Goal: Task Accomplishment & Management: Complete application form

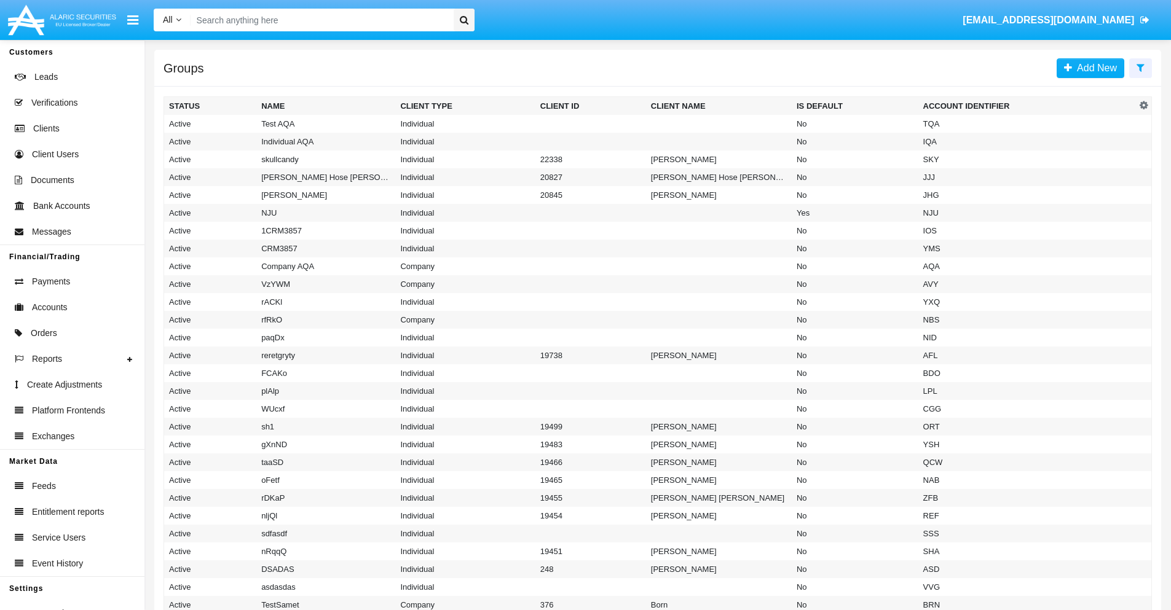
click at [1140, 67] on icon at bounding box center [1140, 68] width 8 height 10
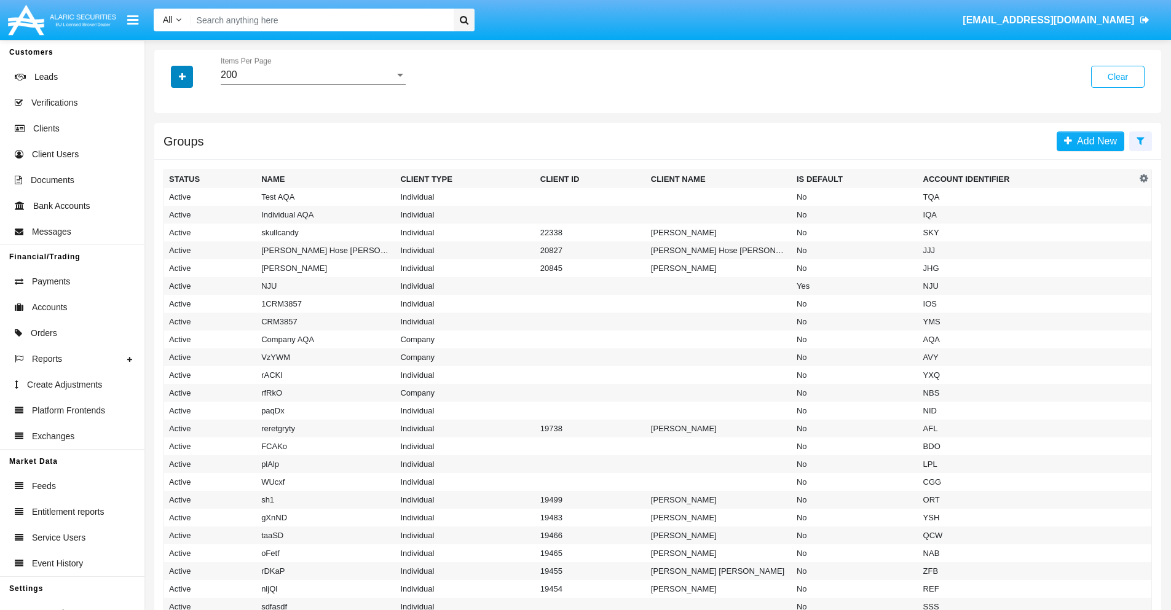
click at [182, 76] on icon "button" at bounding box center [182, 77] width 7 height 9
click at [216, 209] on span "Account Identifier" at bounding box center [217, 209] width 76 height 15
click at [169, 214] on input "Account Identifier" at bounding box center [168, 214] width 1 height 1
checkbox input "true"
click at [182, 76] on icon "button" at bounding box center [182, 77] width 7 height 9
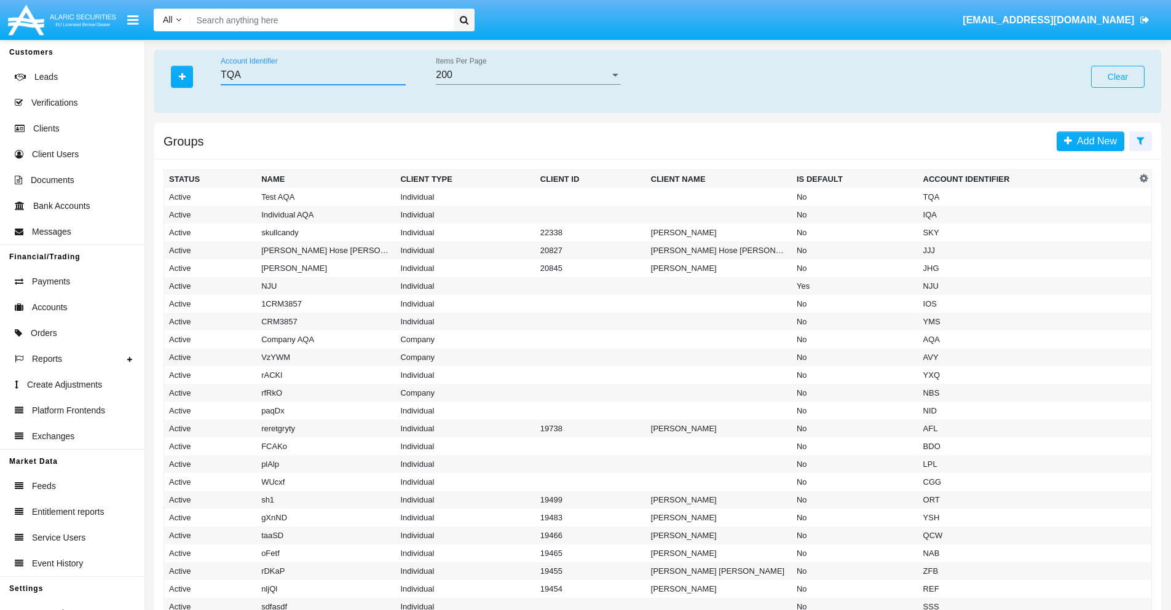
click at [313, 75] on input "TQA" at bounding box center [313, 74] width 185 height 11
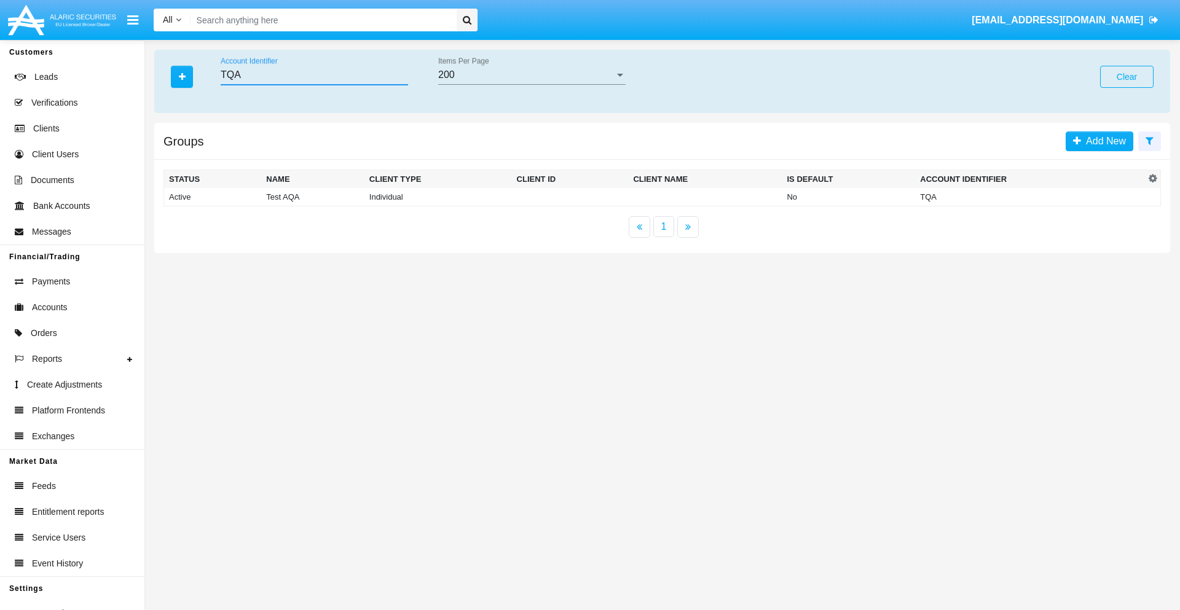
type input "TQA"
click at [1030, 197] on td "TQA" at bounding box center [1030, 197] width 230 height 18
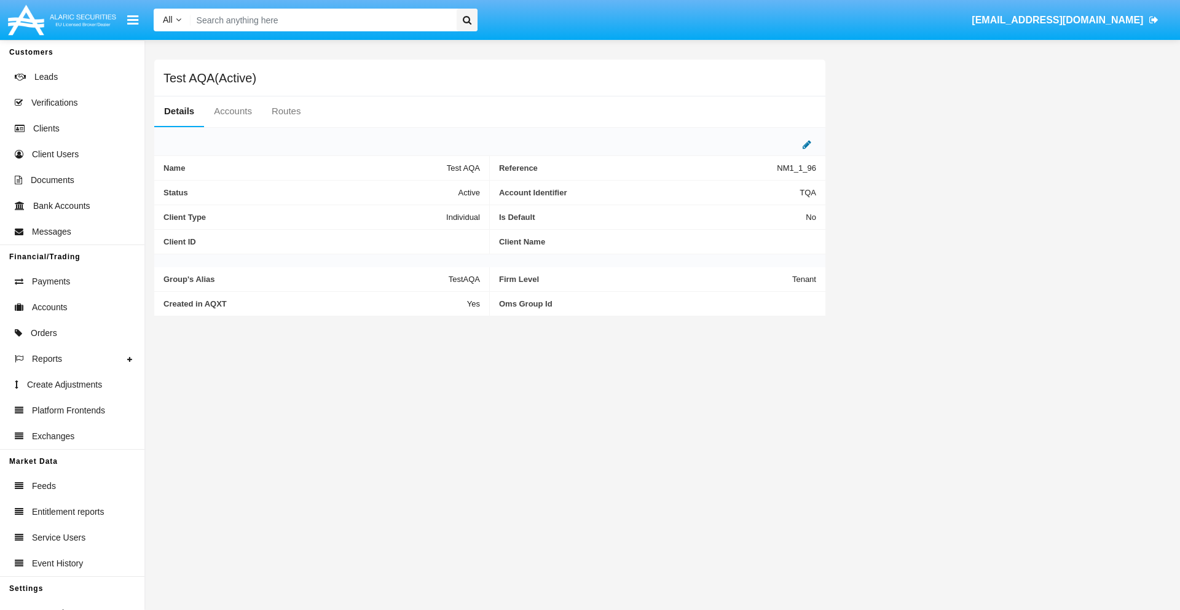
click at [807, 144] on icon at bounding box center [806, 144] width 9 height 10
click at [424, 189] on div "Active" at bounding box center [419, 189] width 100 height 10
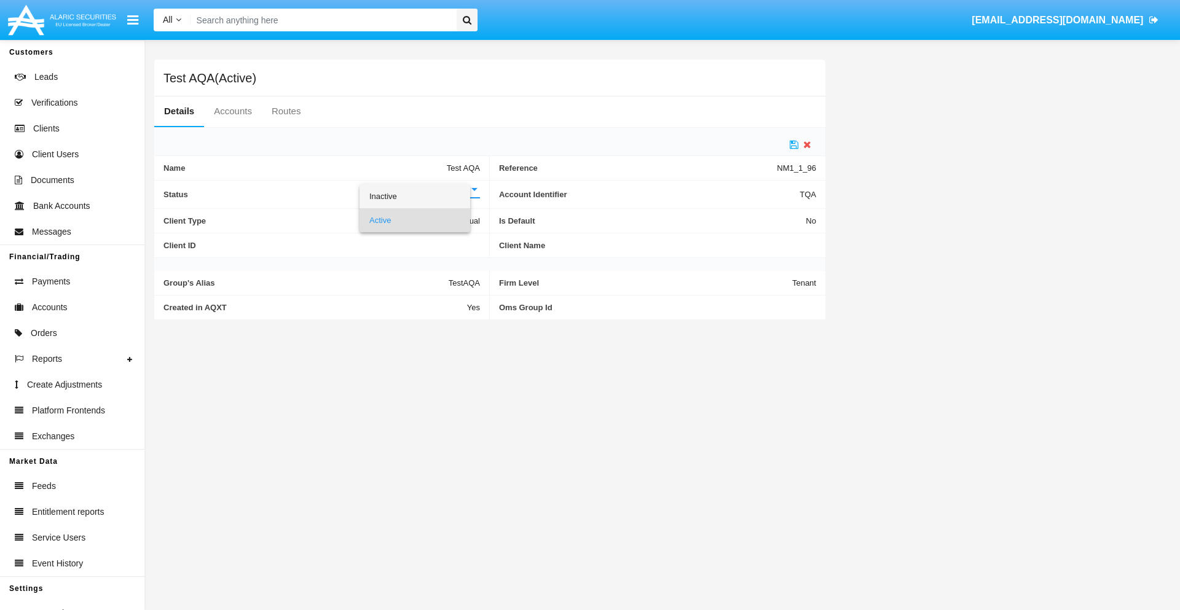
click at [424, 196] on span "Inactive" at bounding box center [414, 196] width 91 height 24
click at [794, 144] on icon at bounding box center [794, 144] width 9 height 10
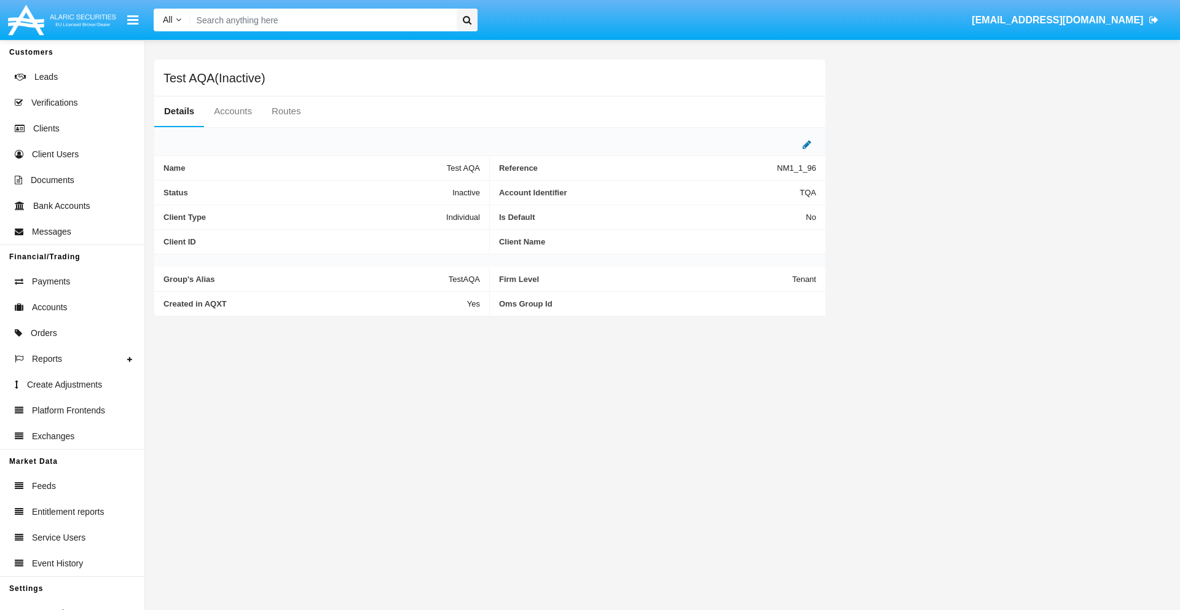
click at [807, 144] on icon at bounding box center [806, 144] width 9 height 10
click at [424, 189] on div "Inactive" at bounding box center [419, 189] width 100 height 10
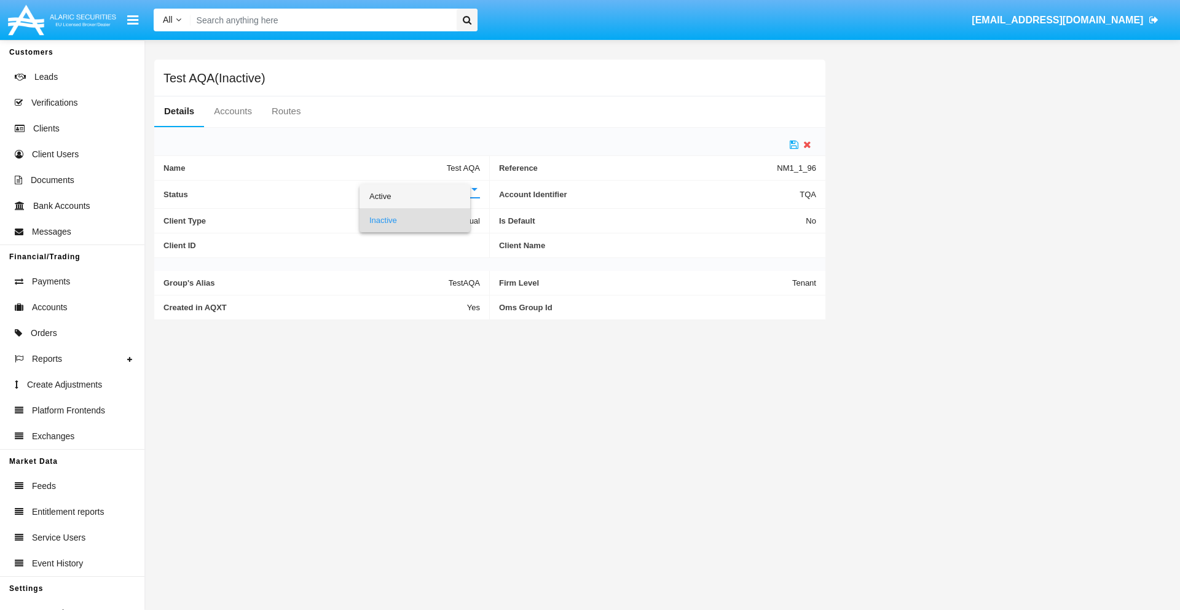
click at [424, 196] on span "Active" at bounding box center [414, 196] width 91 height 24
click at [794, 144] on icon at bounding box center [794, 144] width 9 height 10
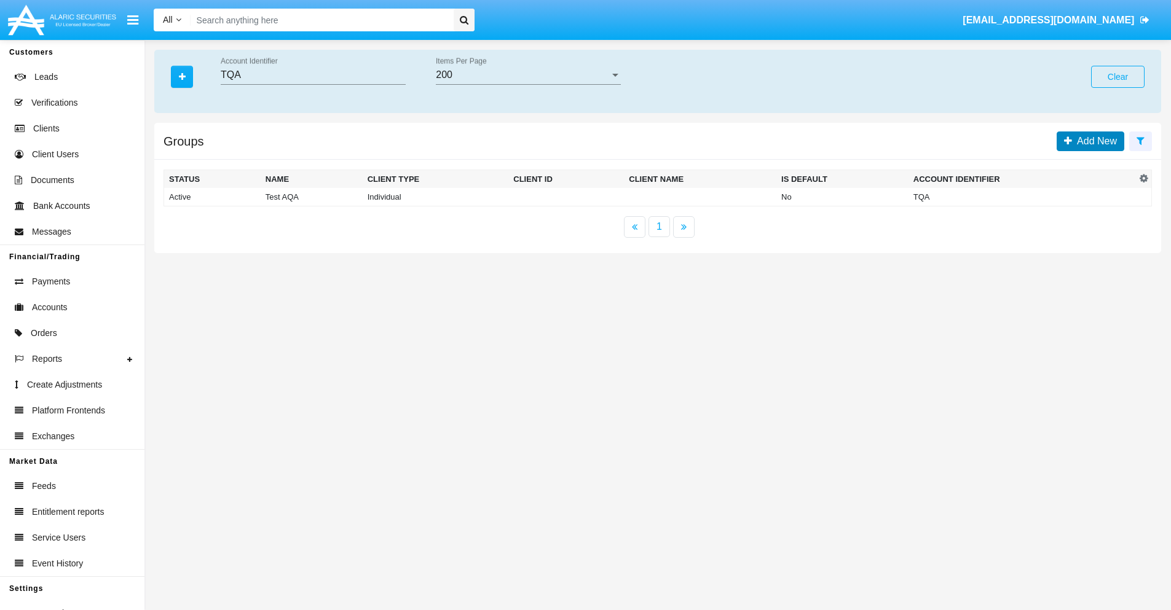
click at [1094, 141] on span "Add New" at bounding box center [1094, 141] width 45 height 10
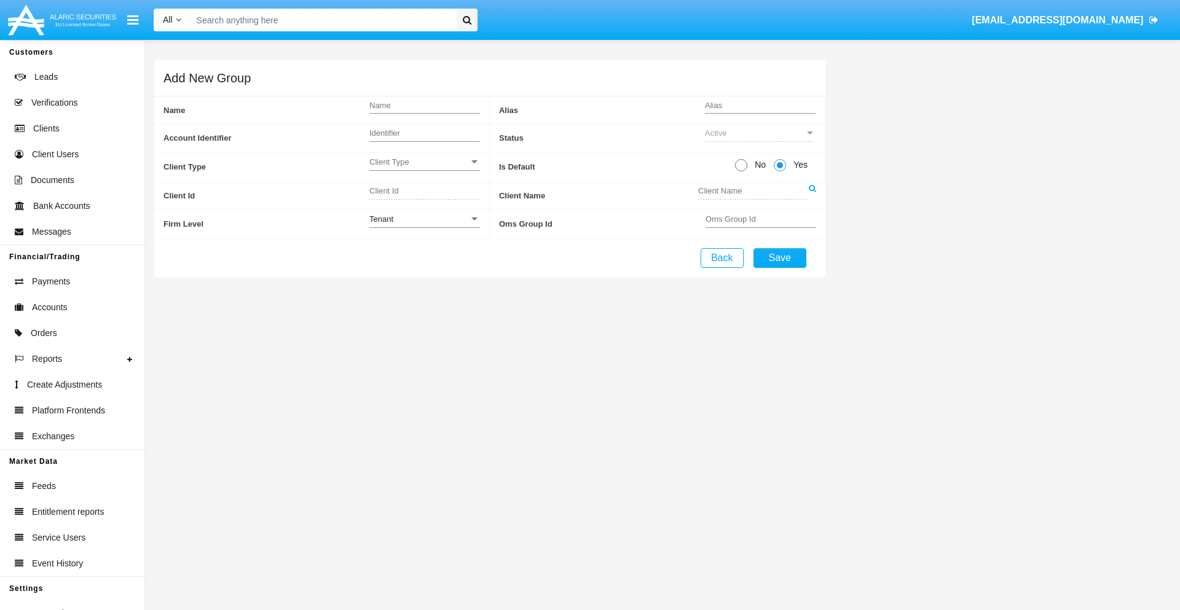
click at [424, 162] on span "Client Type" at bounding box center [419, 162] width 100 height 10
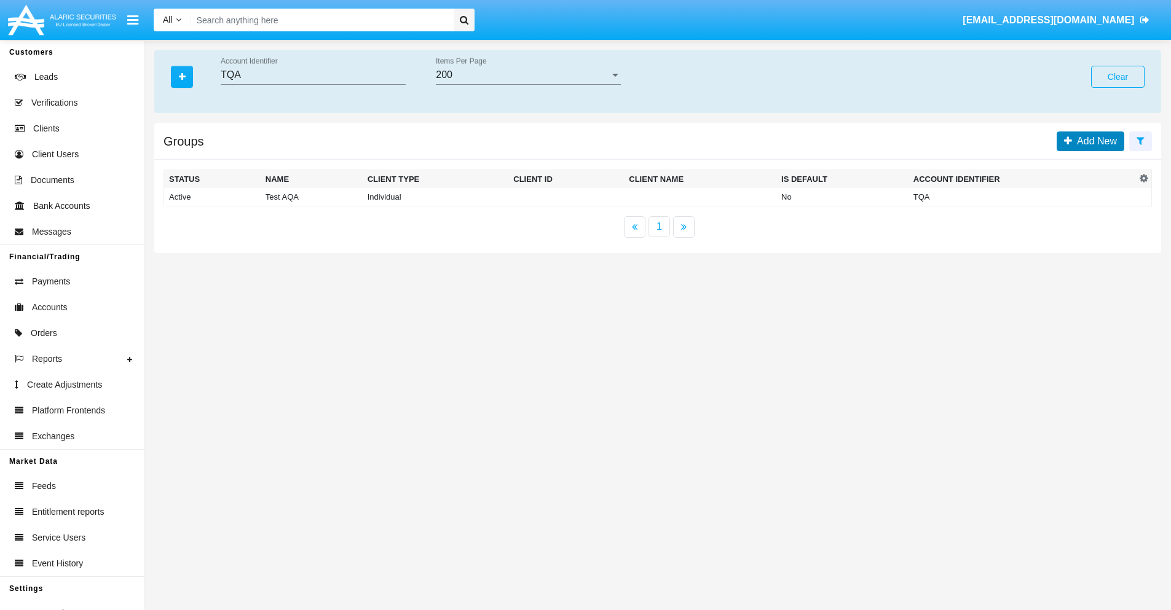
click at [1094, 141] on span "Add New" at bounding box center [1094, 141] width 45 height 10
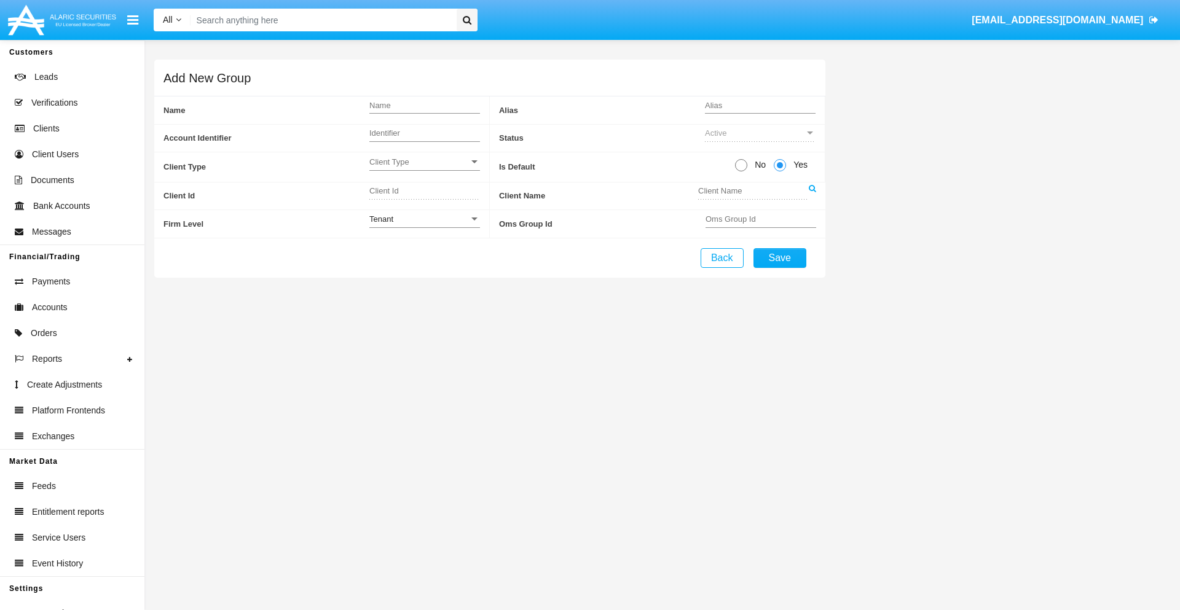
click at [758, 165] on span "No" at bounding box center [758, 165] width 22 height 13
click at [741, 171] on input "No" at bounding box center [740, 171] width 1 height 1
radio input "true"
click at [424, 219] on div "Tenant" at bounding box center [419, 219] width 100 height 10
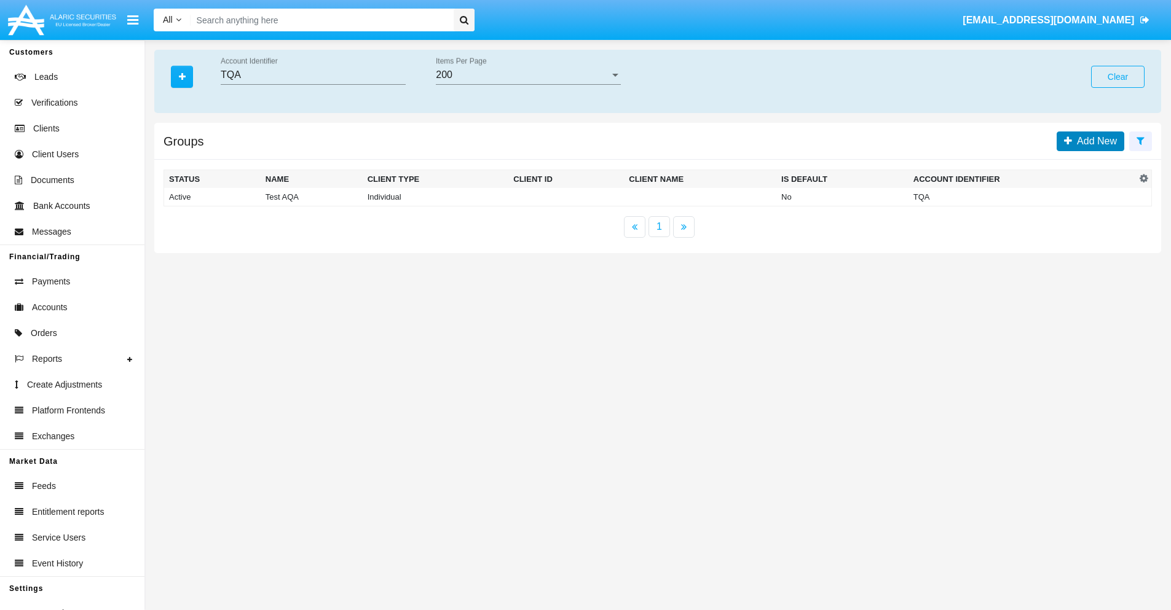
click at [1094, 141] on span "Add New" at bounding box center [1094, 141] width 45 height 10
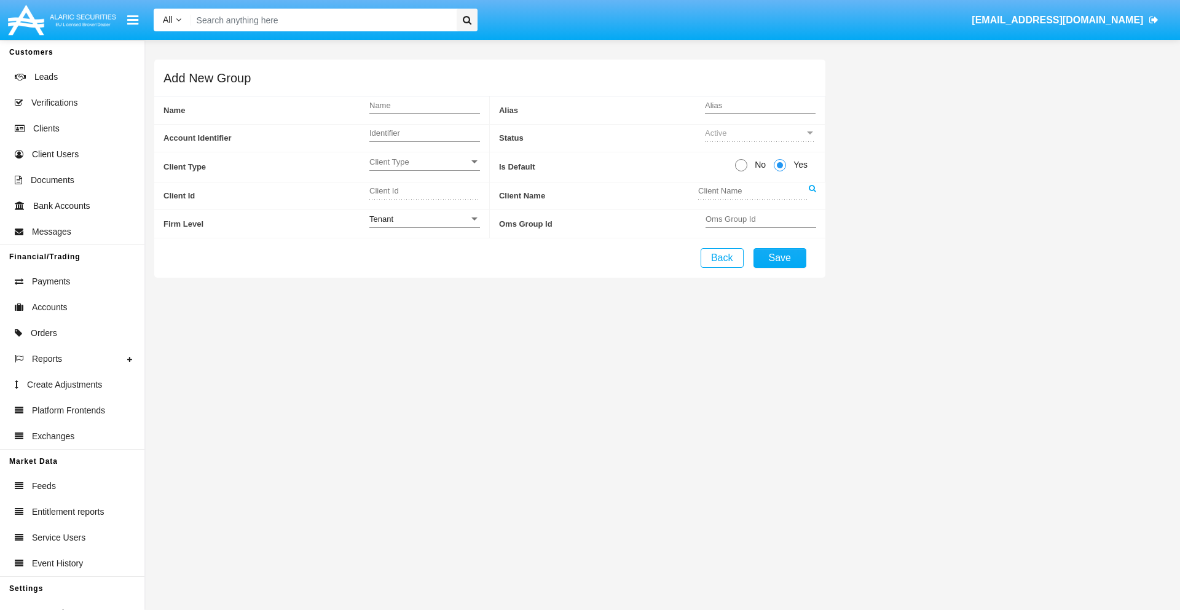
click at [758, 165] on span "No" at bounding box center [758, 165] width 22 height 13
click at [741, 171] on input "No" at bounding box center [740, 171] width 1 height 1
radio input "true"
click at [424, 162] on span "Client Type" at bounding box center [419, 162] width 100 height 10
click at [424, 168] on span "Individual" at bounding box center [424, 169] width 111 height 24
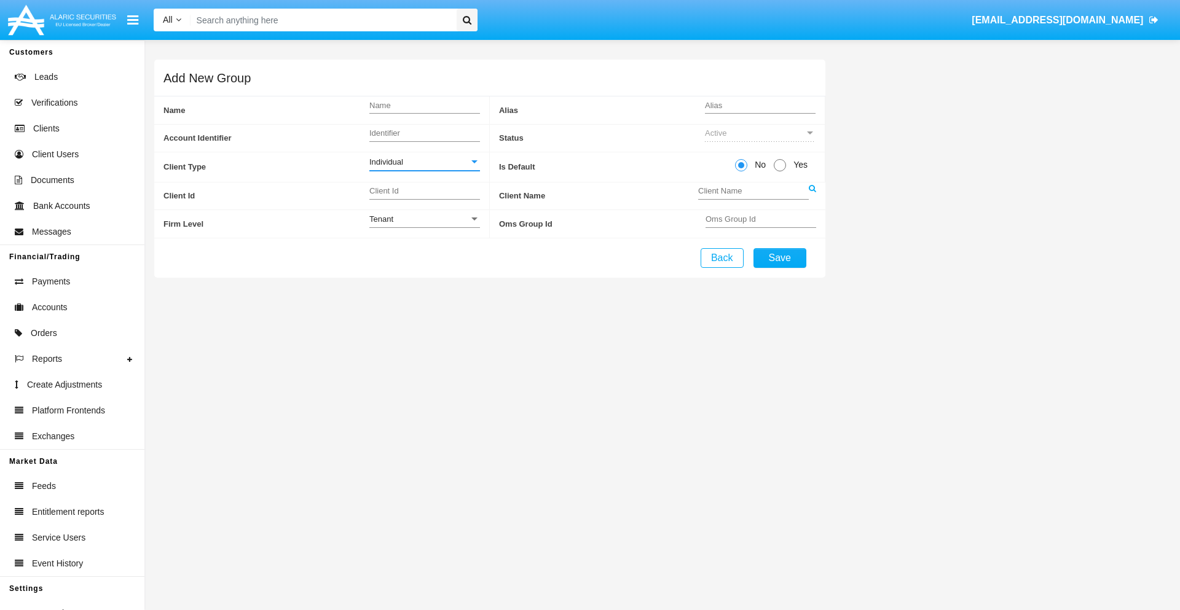
click at [812, 195] on link at bounding box center [812, 196] width 7 height 28
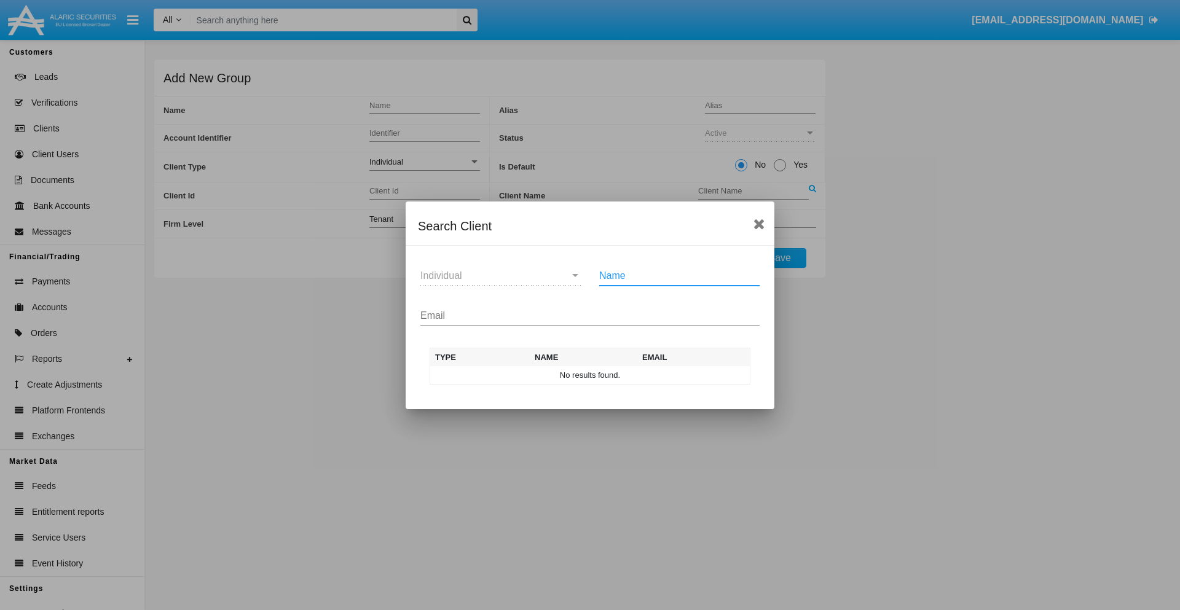
click at [590, 315] on input "Email" at bounding box center [589, 315] width 339 height 11
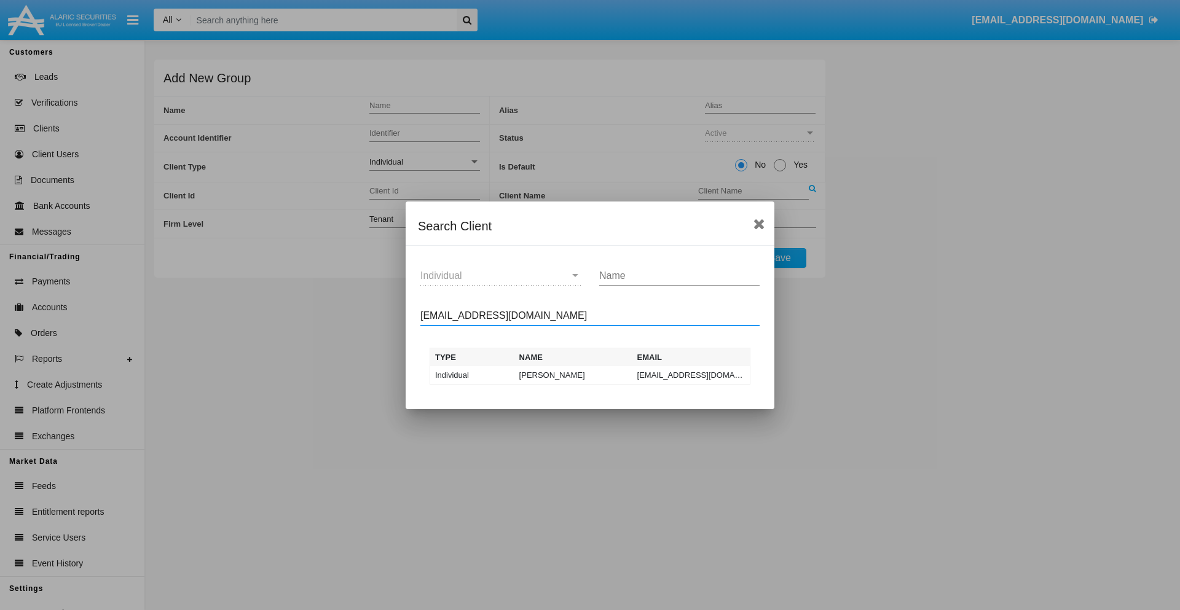
type input "test-user-owl@aqa.com"
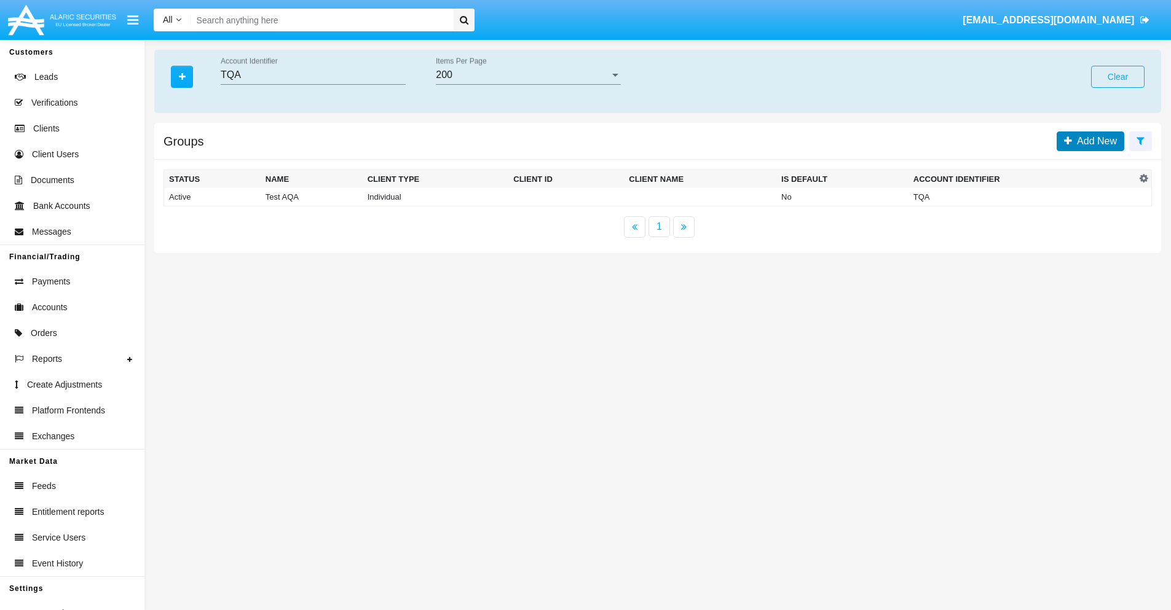
click at [1094, 141] on span "Add New" at bounding box center [1094, 141] width 45 height 10
